Goal: Task Accomplishment & Management: Manage account settings

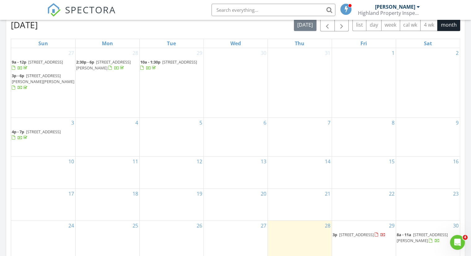
scroll to position [403, 0]
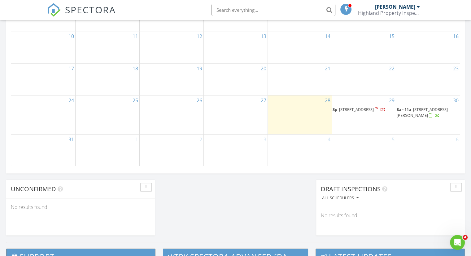
drag, startPoint x: 359, startPoint y: 102, endPoint x: 359, endPoint y: 107, distance: 5.0
click at [359, 107] on span "12-14 Spring St, Oneonta 13820" at bounding box center [356, 110] width 35 height 6
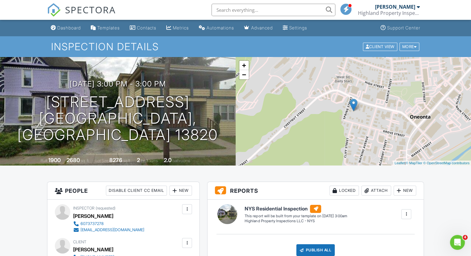
click at [417, 7] on div "[PERSON_NAME]" at bounding box center [397, 7] width 45 height 6
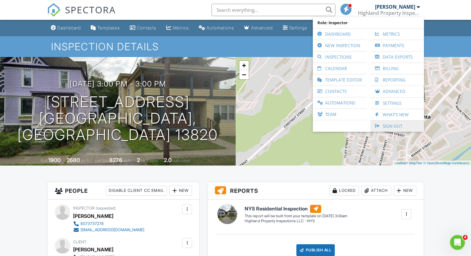
click at [392, 123] on link "Sign Out" at bounding box center [397, 126] width 47 height 11
